Goal: Task Accomplishment & Management: Use online tool/utility

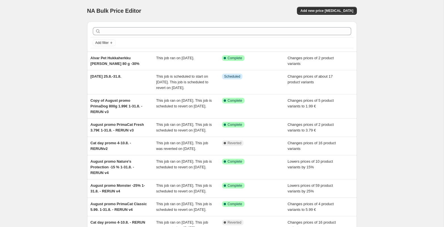
scroll to position [2, 0]
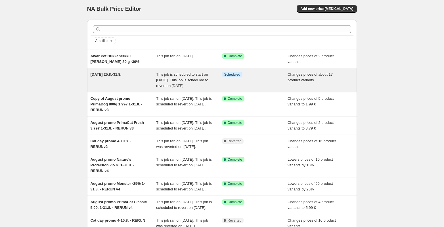
click at [106, 70] on div "Dog Day 25.8.-31.8. This job is scheduled to start on 24 August 2025. This job …" at bounding box center [222, 80] width 270 height 24
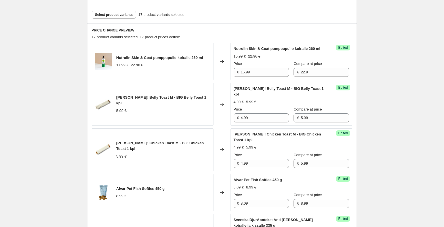
scroll to position [197, 0]
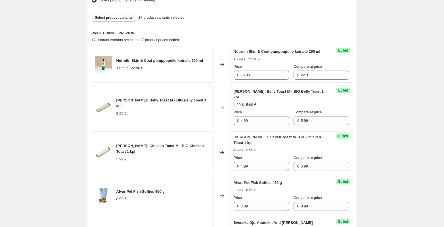
click at [126, 18] on span "Select product variants" at bounding box center [114, 17] width 38 height 5
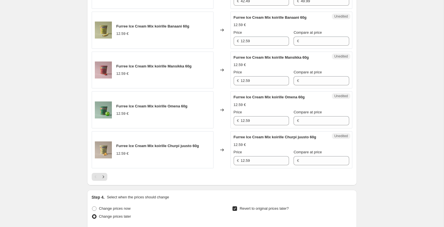
scroll to position [937, 0]
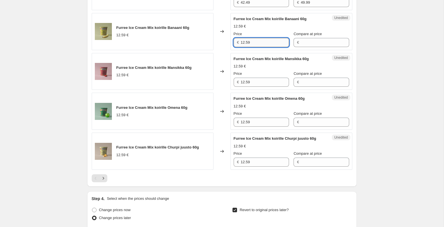
click at [244, 47] on input "12.59" at bounding box center [265, 42] width 48 height 9
click at [322, 47] on input "Compare at price" at bounding box center [324, 42] width 48 height 9
paste input "12.59"
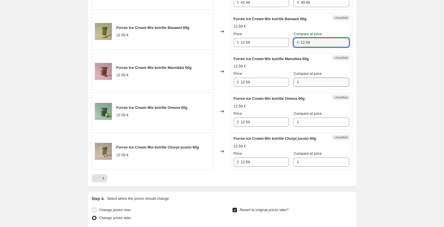
type input "12.59"
click at [306, 87] on input "Compare at price" at bounding box center [324, 82] width 48 height 9
paste input "12.59"
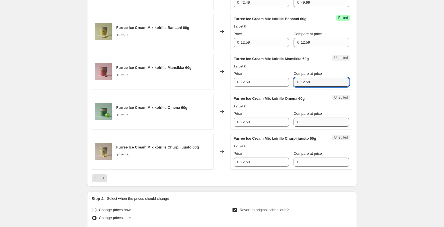
type input "12.59"
click at [300, 127] on input "Compare at price" at bounding box center [324, 122] width 48 height 9
paste input "12.59"
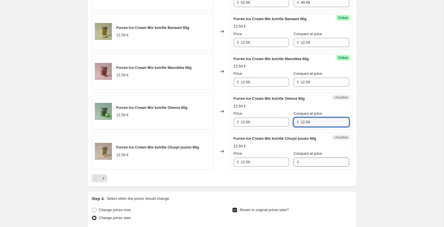
type input "12.59"
paste input "12.59"
click at [306, 167] on input "Compare at price" at bounding box center [324, 162] width 48 height 9
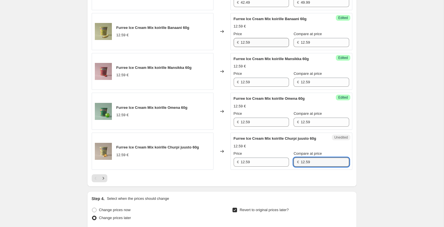
type input "12.59"
click at [259, 47] on input "12.59" at bounding box center [265, 42] width 48 height 9
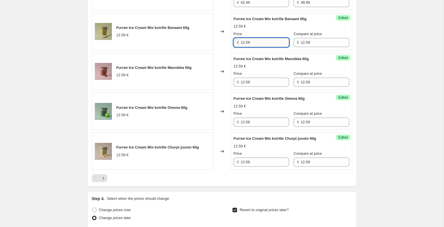
click at [259, 47] on input "12.59" at bounding box center [265, 42] width 48 height 9
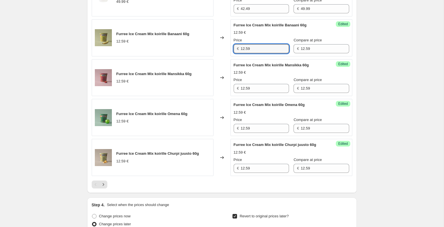
scroll to position [929, 0]
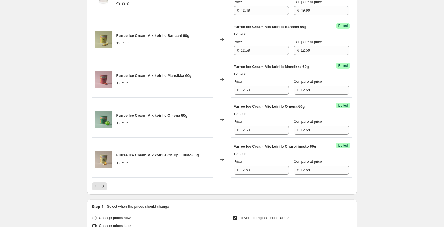
click at [320, 77] on div "12.59 €" at bounding box center [290, 74] width 115 height 6
click at [258, 55] on input "12.59" at bounding box center [265, 50] width 48 height 9
click at [268, 55] on input "10.07" at bounding box center [265, 50] width 48 height 9
click at [258, 55] on input "10.07" at bounding box center [265, 50] width 48 height 9
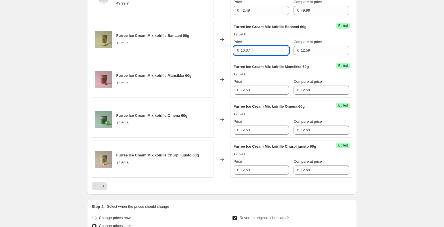
click at [258, 55] on input "10.07" at bounding box center [265, 50] width 48 height 9
type input "10.07"
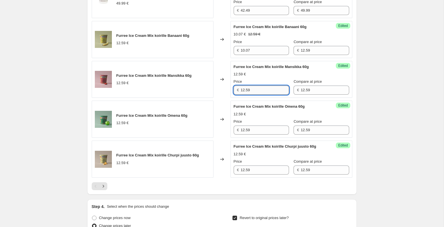
click at [254, 95] on input "12.59" at bounding box center [265, 90] width 48 height 9
paste input "0.07"
type input "10.07"
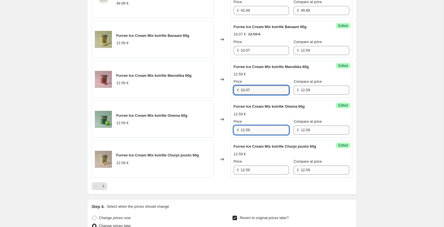
click at [258, 135] on input "12.59" at bounding box center [265, 130] width 48 height 9
paste input "0.07"
type input "10.07"
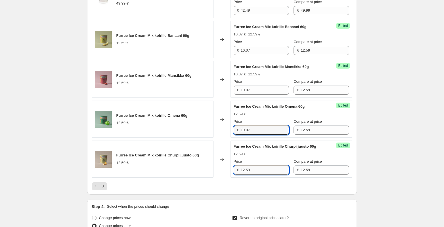
click at [257, 175] on input "12.59" at bounding box center [265, 170] width 48 height 9
paste input "0.07"
type input "10.07"
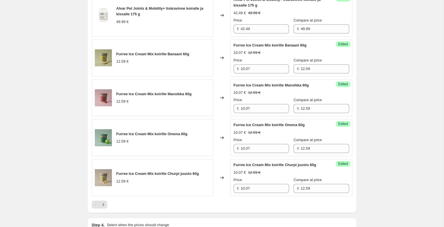
scroll to position [905, 0]
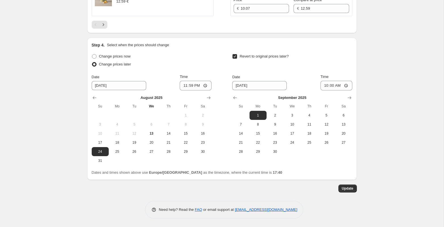
scroll to position [1103, 0]
click at [350, 187] on span "Update" at bounding box center [348, 188] width 12 height 5
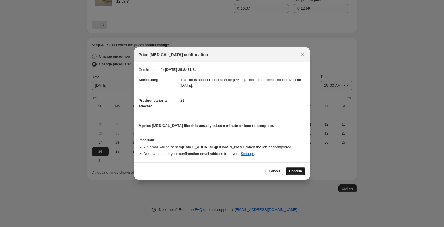
click at [294, 169] on span "Confirm" at bounding box center [295, 171] width 13 height 5
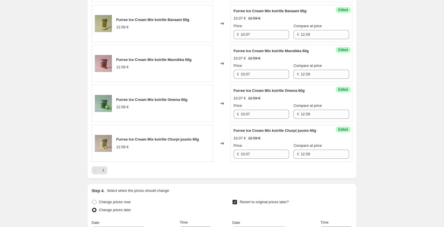
scroll to position [944, 0]
